Goal: Transaction & Acquisition: Purchase product/service

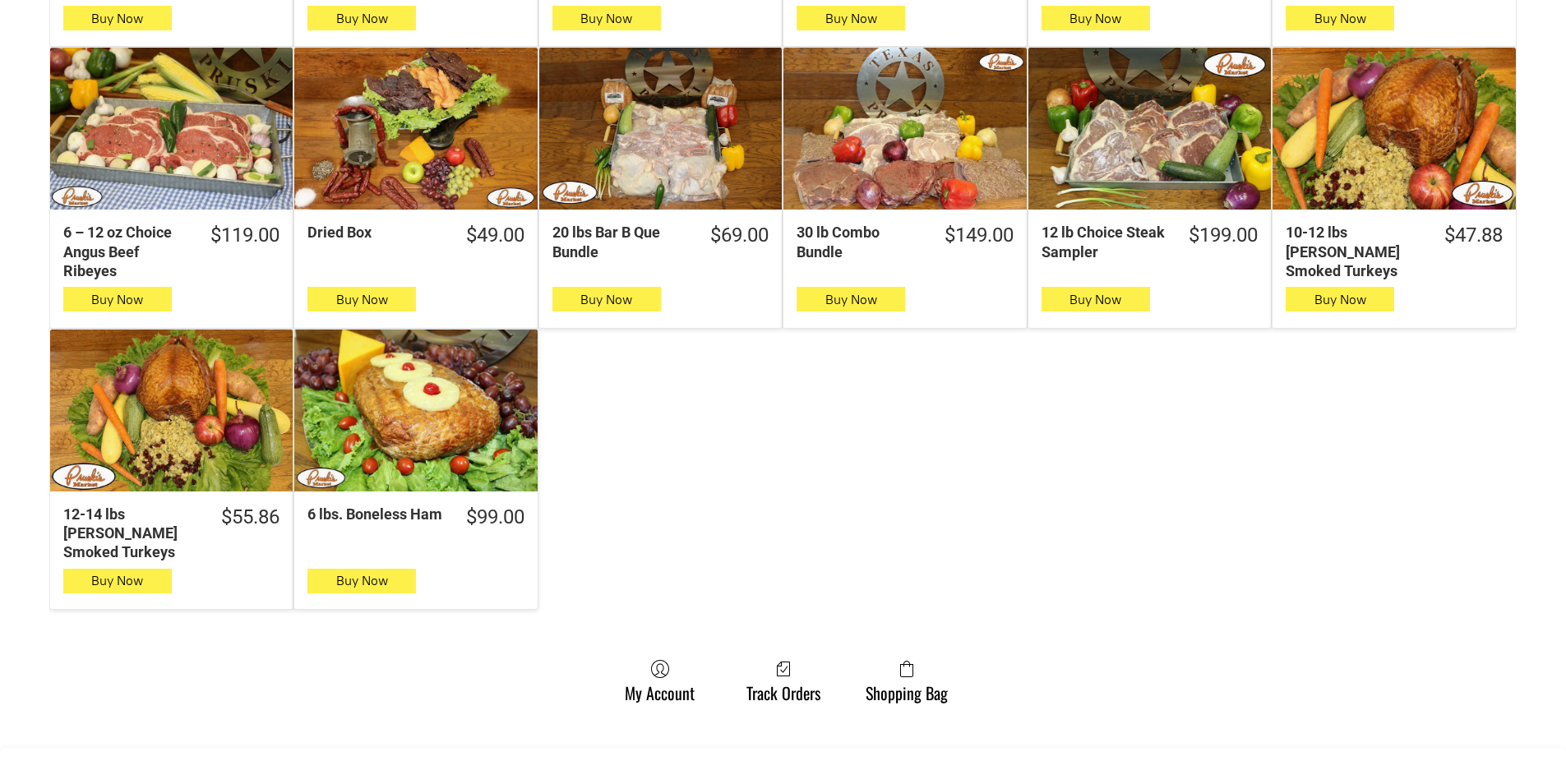
scroll to position [658, 0]
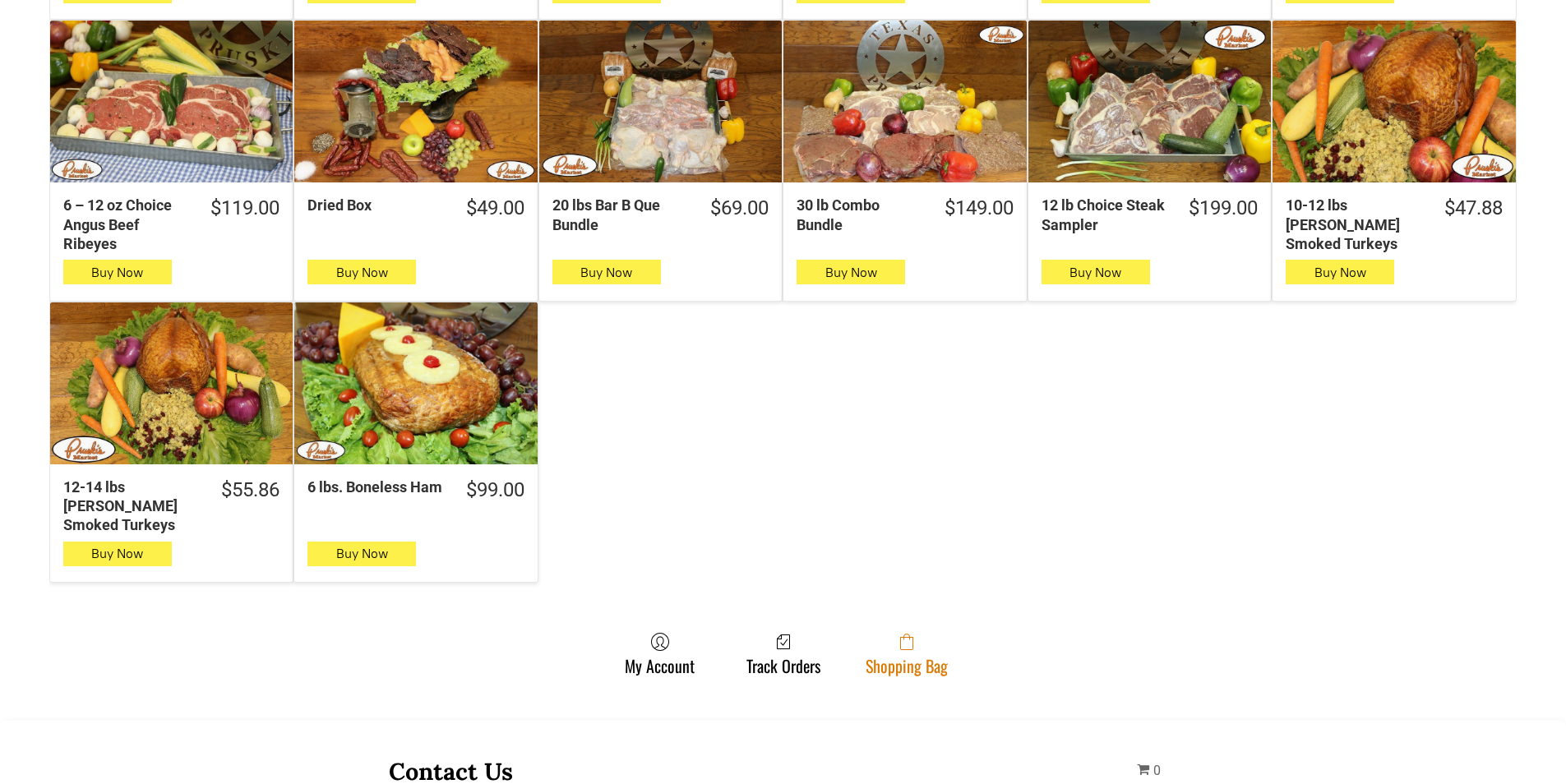
click at [892, 632] on span at bounding box center [907, 642] width 82 height 20
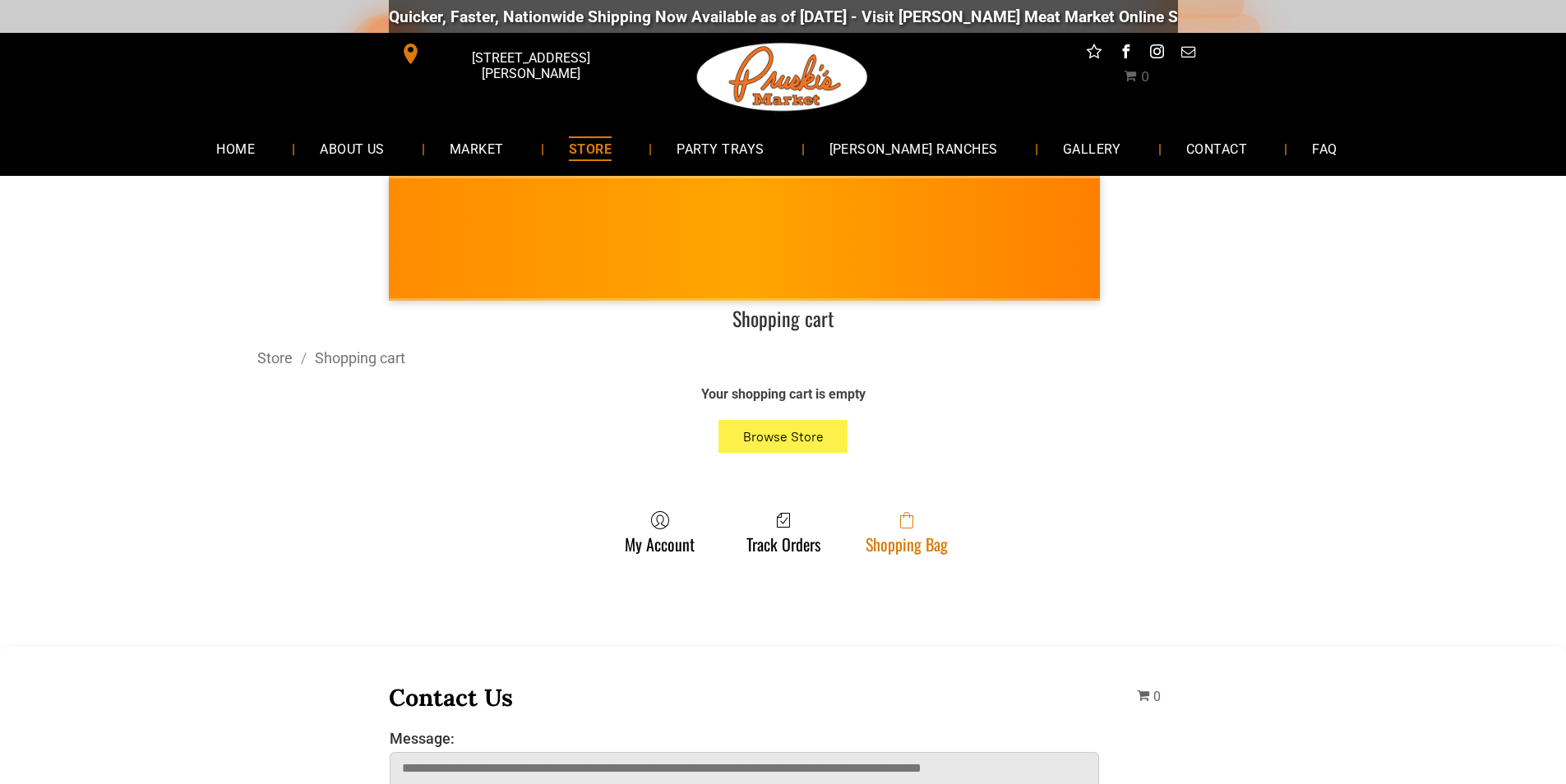
click at [884, 546] on link "Shopping Bag" at bounding box center [906, 532] width 99 height 43
click at [912, 541] on link "Shopping Bag" at bounding box center [906, 532] width 99 height 43
click at [926, 519] on span at bounding box center [907, 520] width 82 height 20
